Goal: Transaction & Acquisition: Purchase product/service

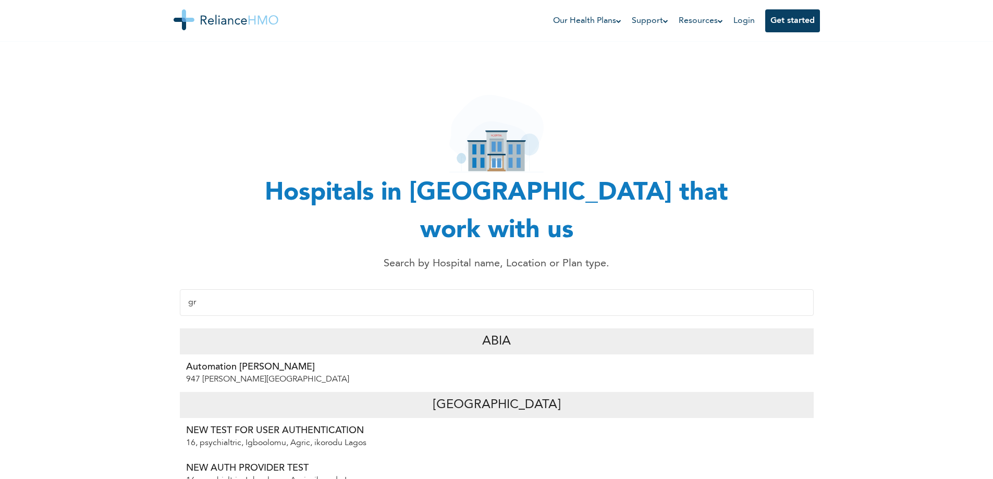
type input "g"
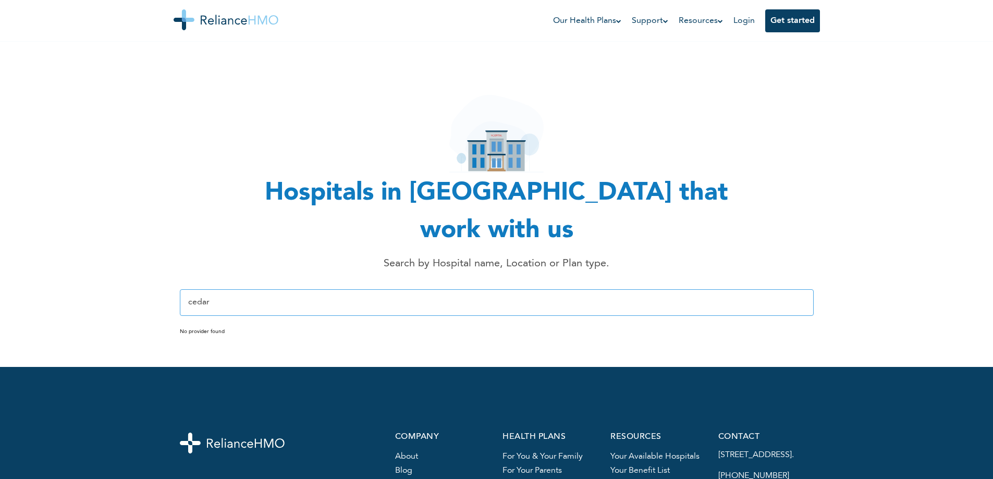
click at [449, 289] on input "cedar" at bounding box center [497, 302] width 634 height 27
type input "c"
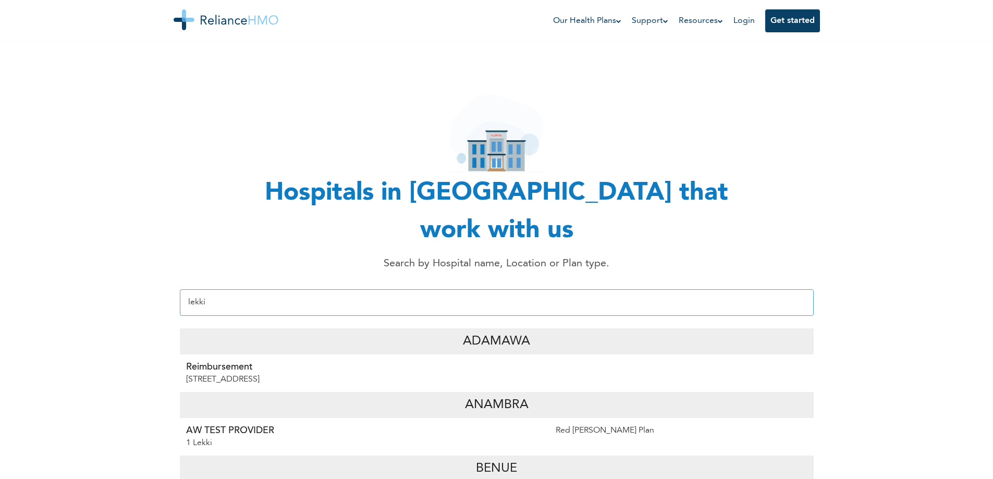
type input "lekki"
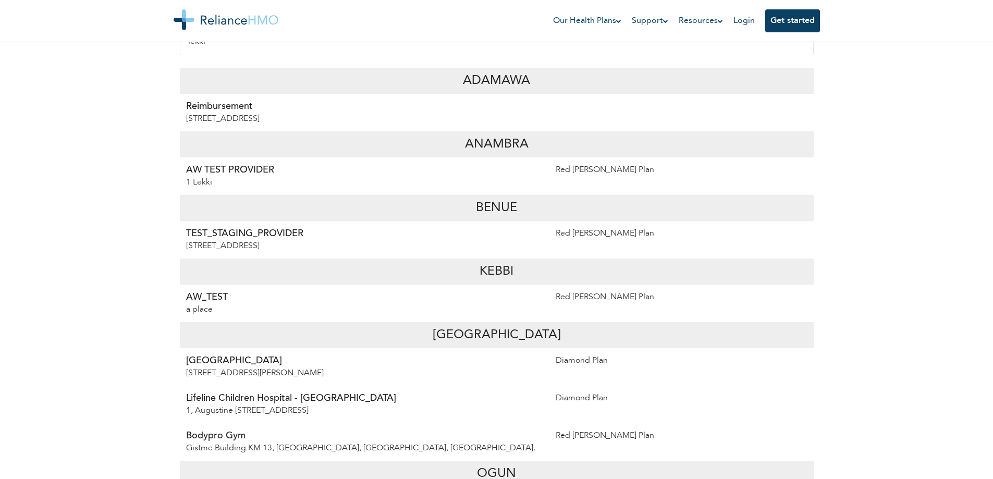
scroll to position [313, 0]
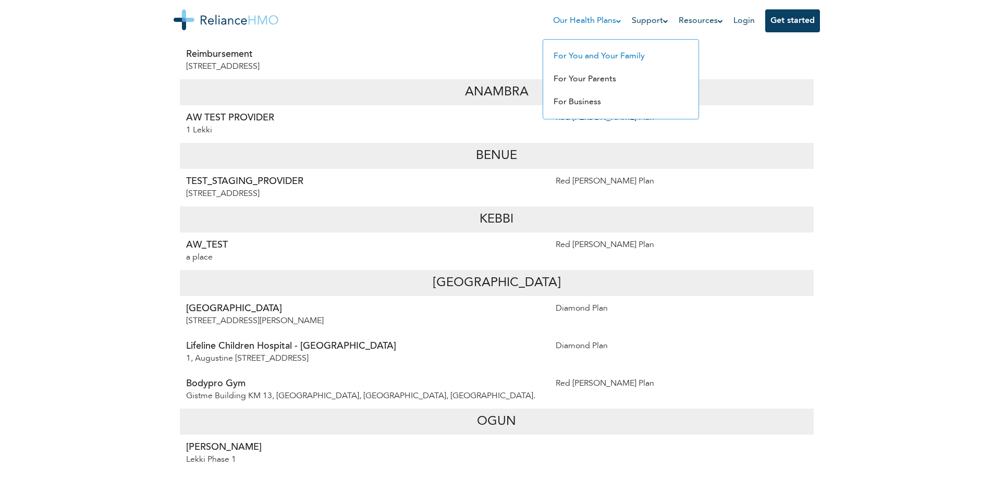
click at [590, 53] on link "For You and Your Family" at bounding box center [599, 56] width 91 height 8
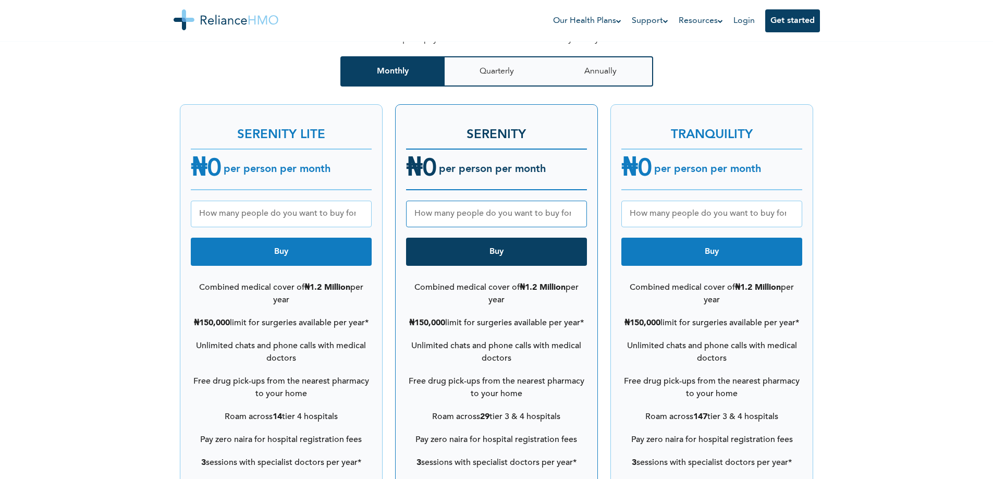
scroll to position [1147, 0]
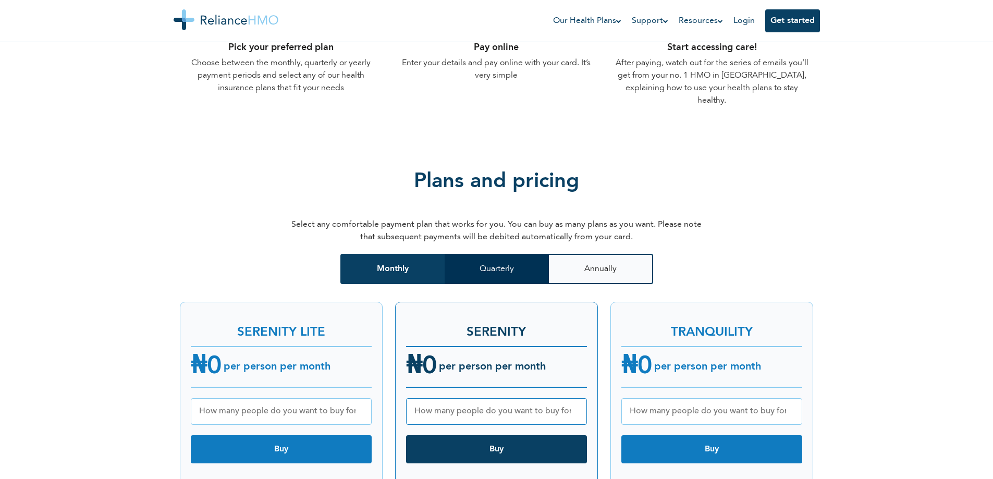
click at [499, 262] on button "Quarterly" at bounding box center [497, 269] width 104 height 30
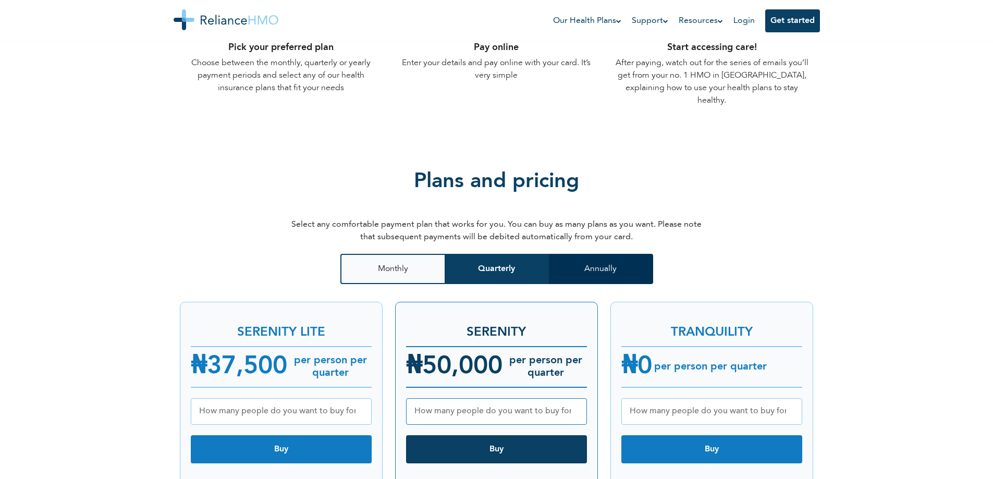
click at [580, 260] on button "Annually" at bounding box center [601, 269] width 104 height 30
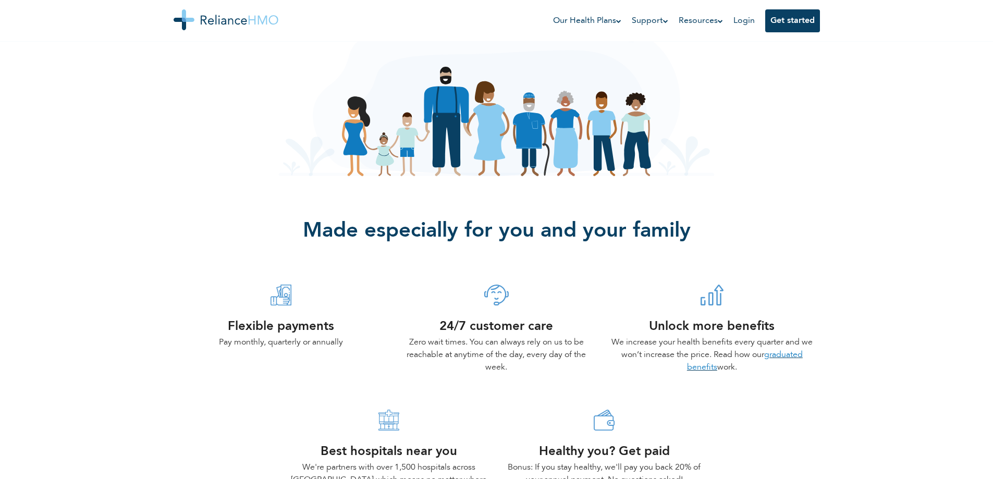
scroll to position [0, 0]
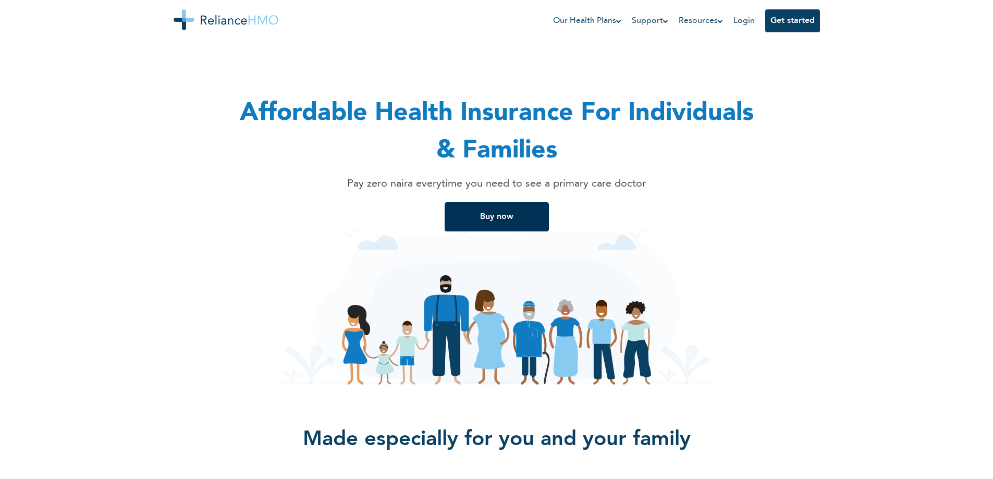
click at [511, 223] on button "Buy now" at bounding box center [497, 216] width 104 height 29
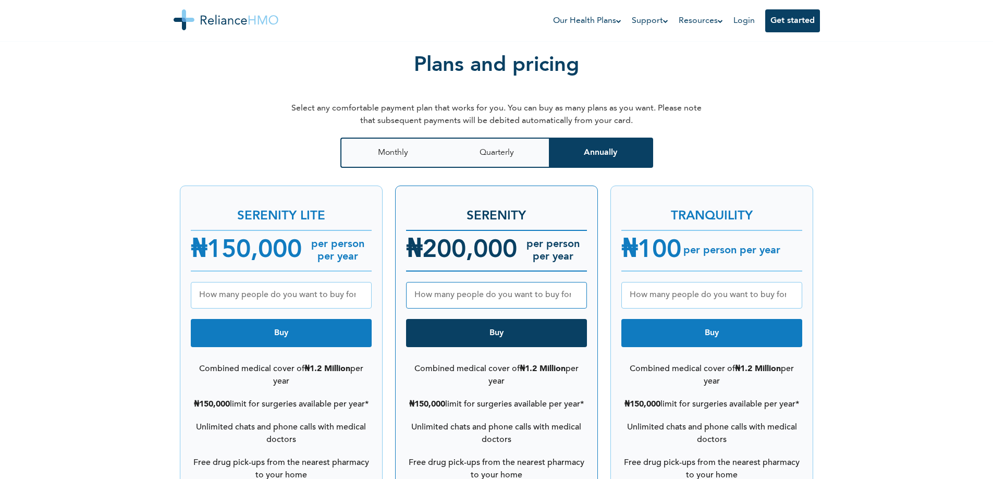
click at [699, 323] on button "Buy" at bounding box center [711, 333] width 181 height 28
click at [733, 284] on input "number" at bounding box center [711, 295] width 181 height 27
type input "2"
click at [724, 319] on button "Buy" at bounding box center [711, 333] width 181 height 28
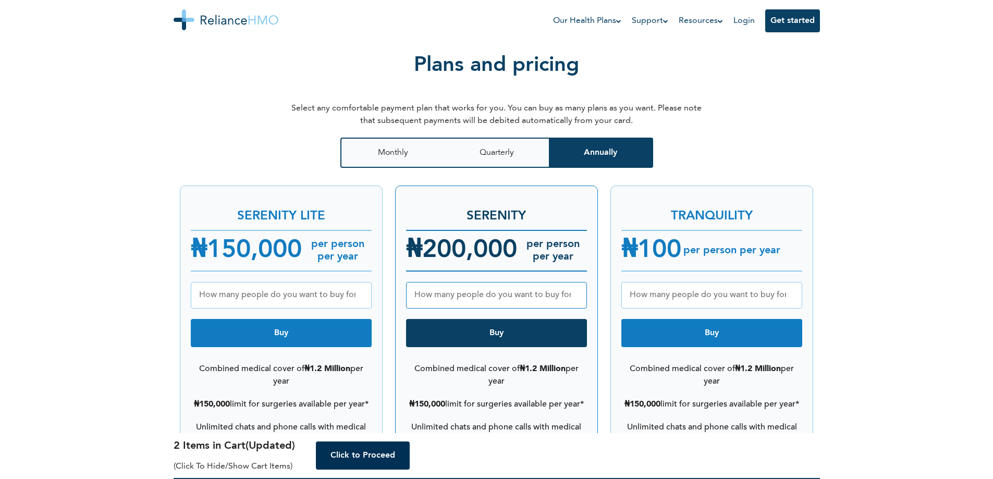
click at [352, 456] on button "Click to Proceed" at bounding box center [363, 456] width 94 height 28
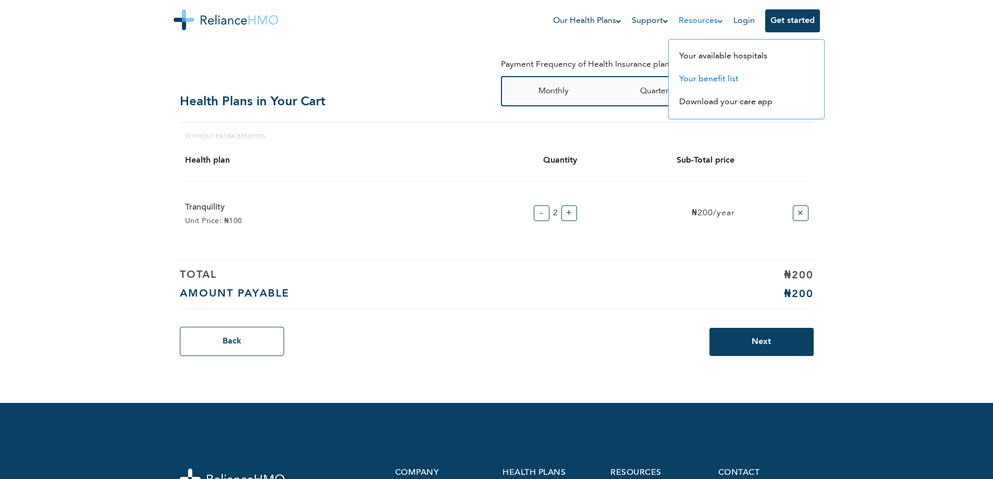
click at [688, 76] on link "Your benefit list" at bounding box center [708, 79] width 59 height 8
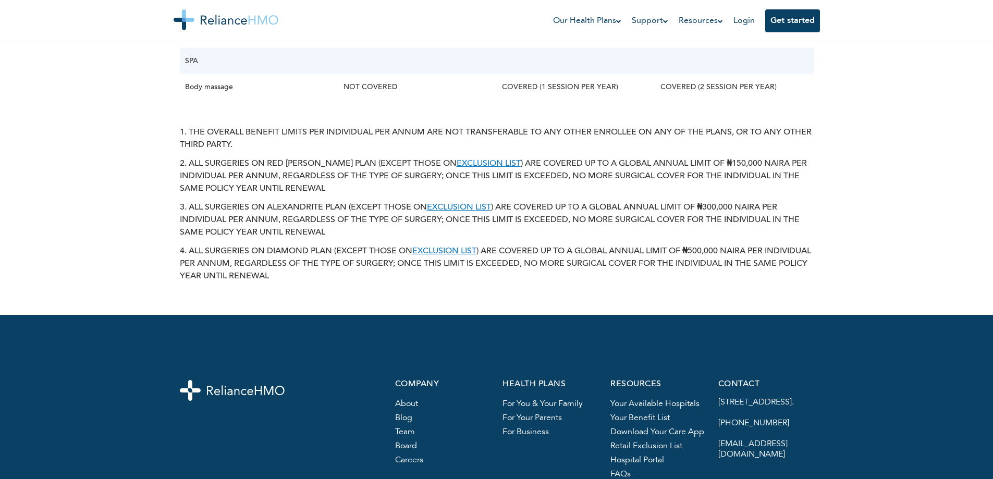
scroll to position [4067, 0]
